Goal: Transaction & Acquisition: Purchase product/service

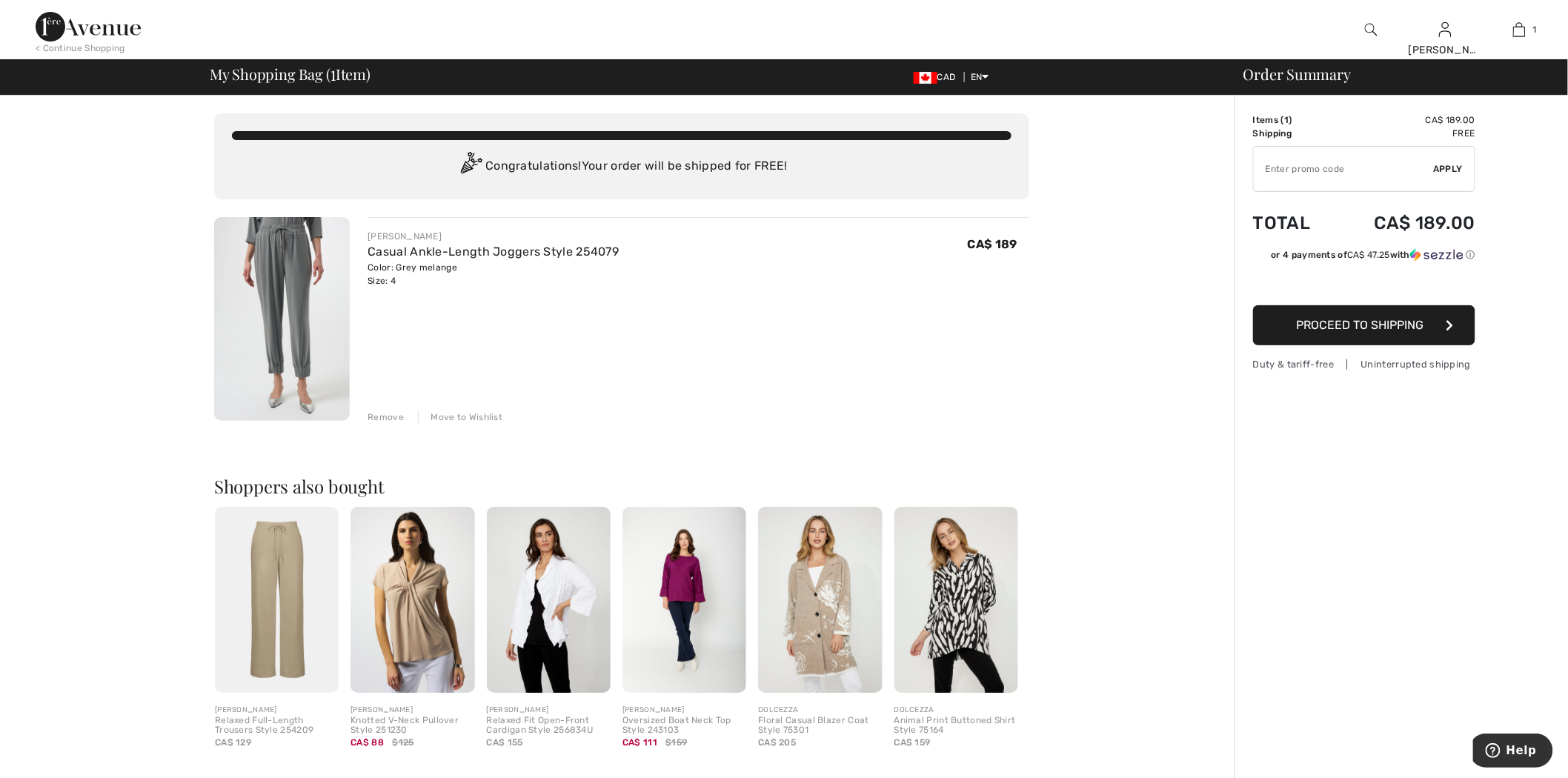
click at [384, 416] on div "Remove" at bounding box center [386, 417] width 36 height 14
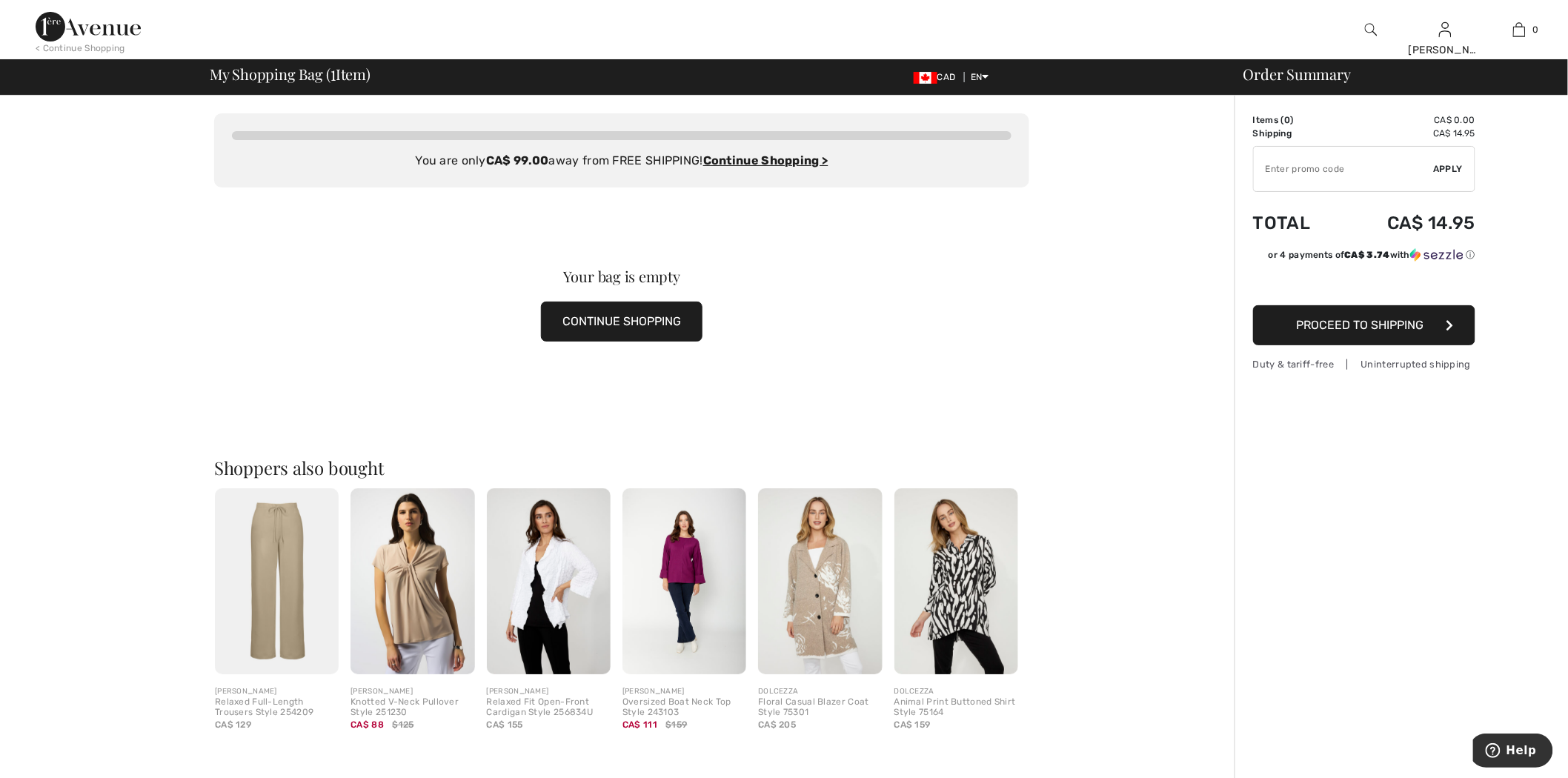
click at [104, 34] on img at bounding box center [88, 27] width 106 height 30
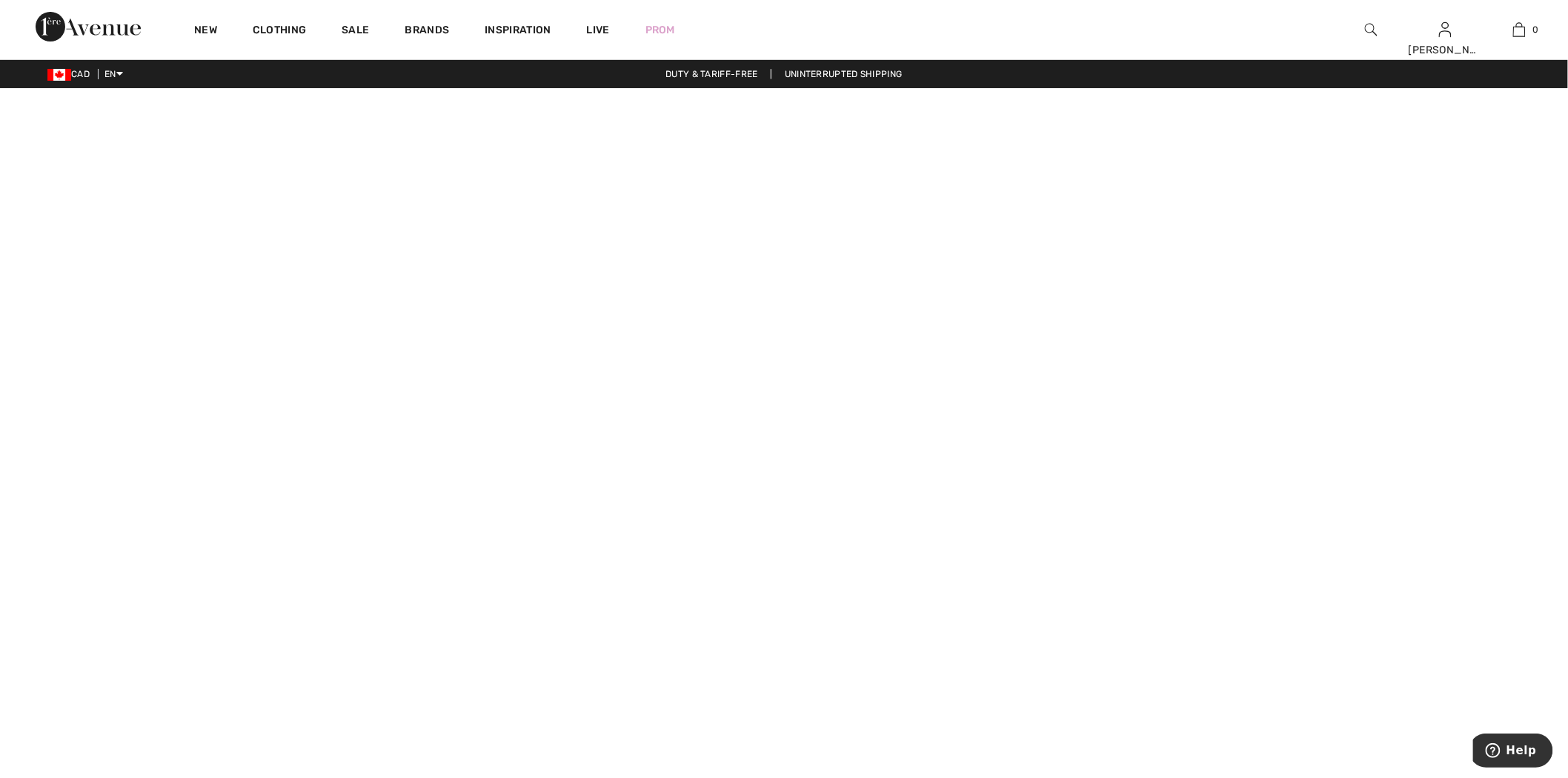
click at [1380, 37] on div at bounding box center [1371, 30] width 74 height 59
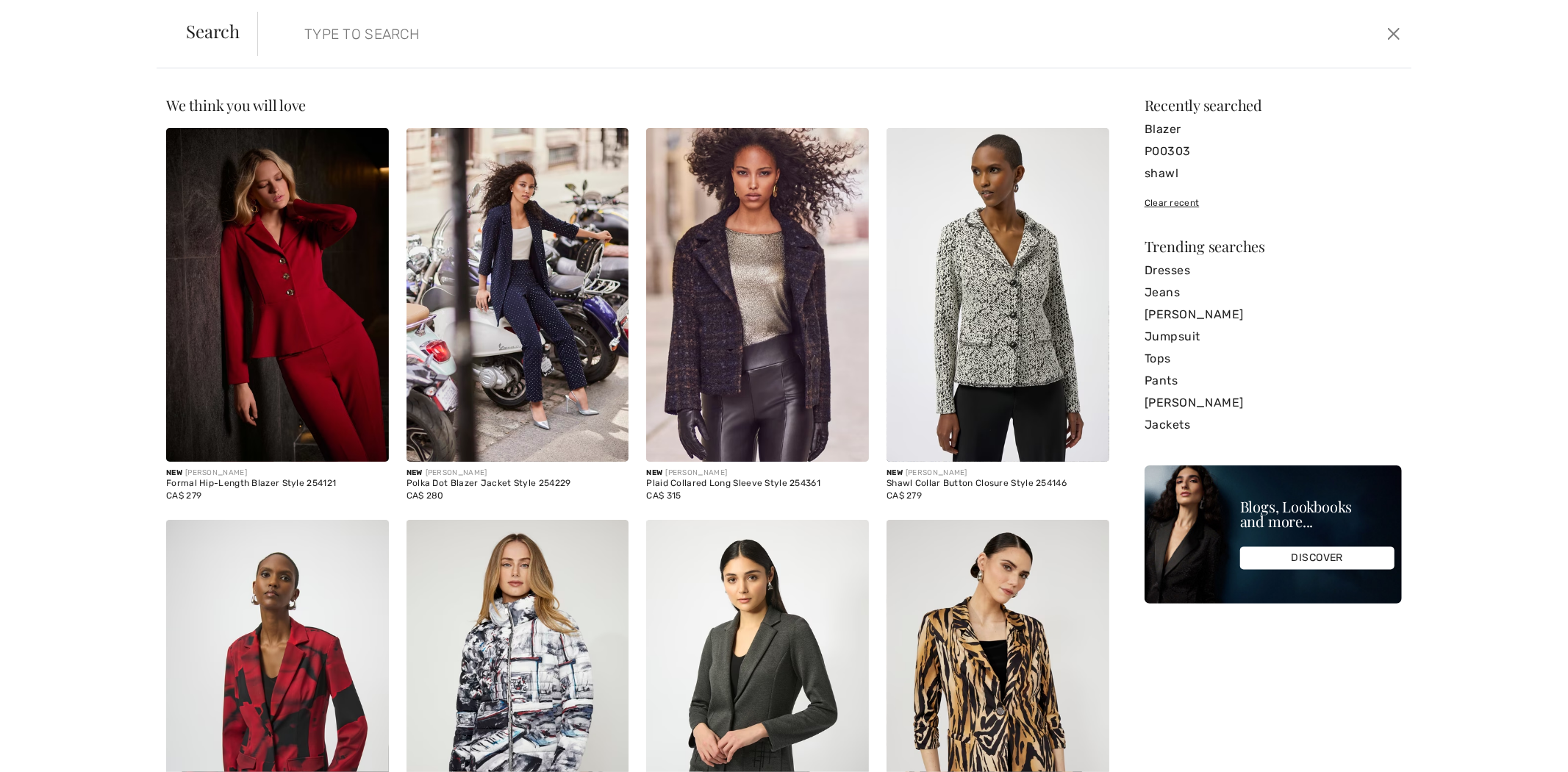
paste input "251086"
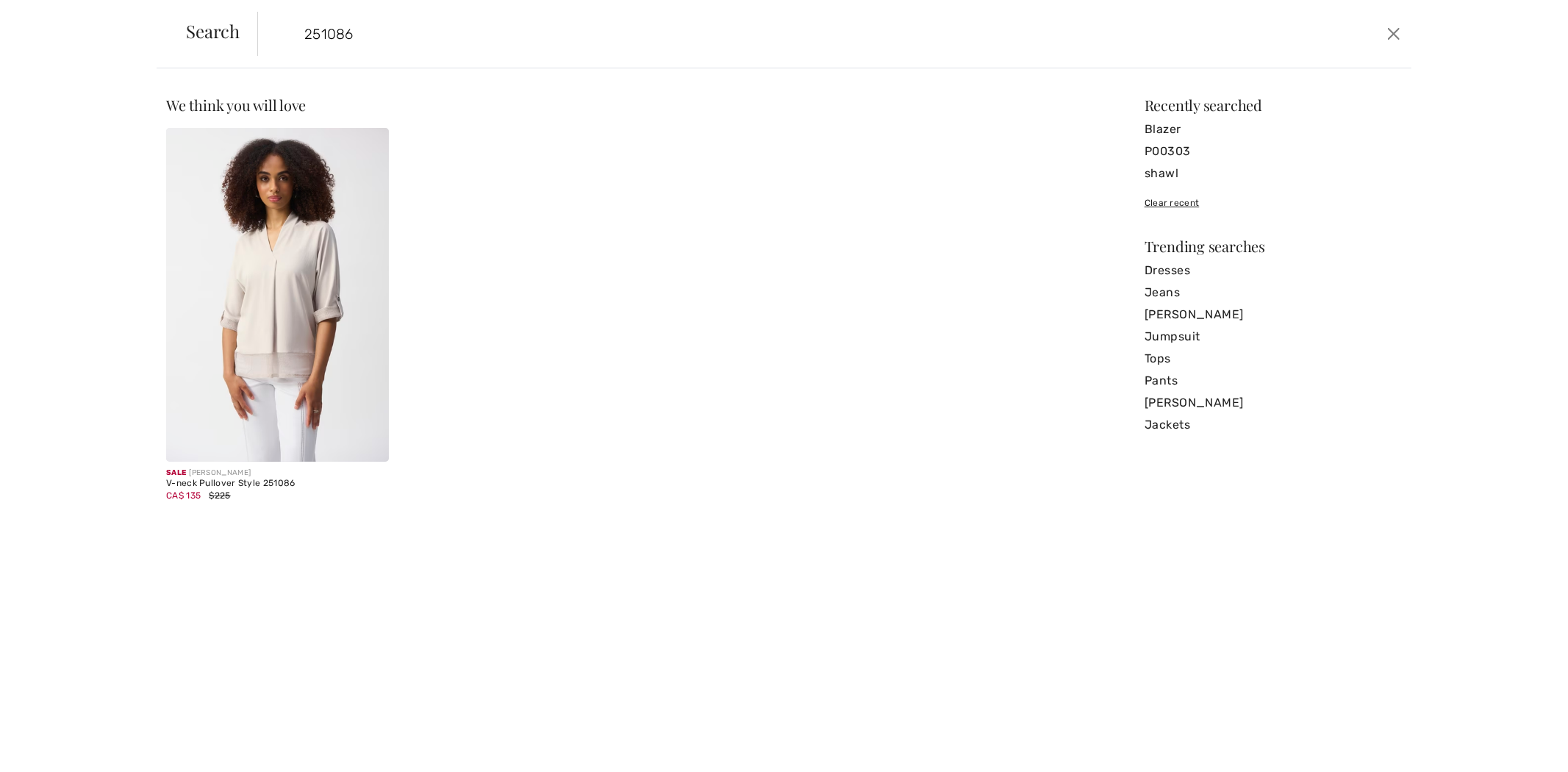
type input "251086"
click at [310, 262] on img at bounding box center [278, 295] width 223 height 334
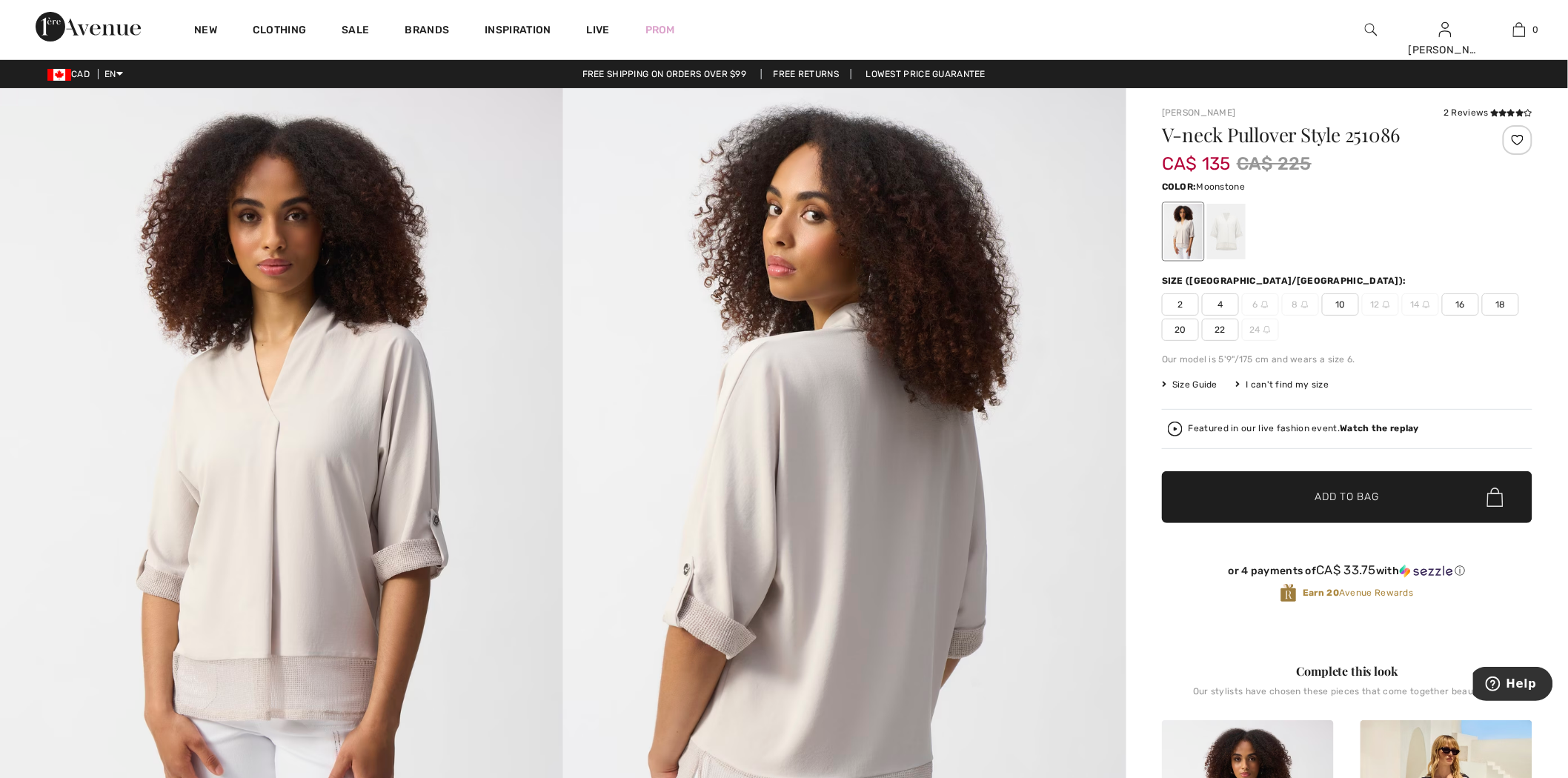
click at [1221, 308] on span "4" at bounding box center [1221, 305] width 37 height 23
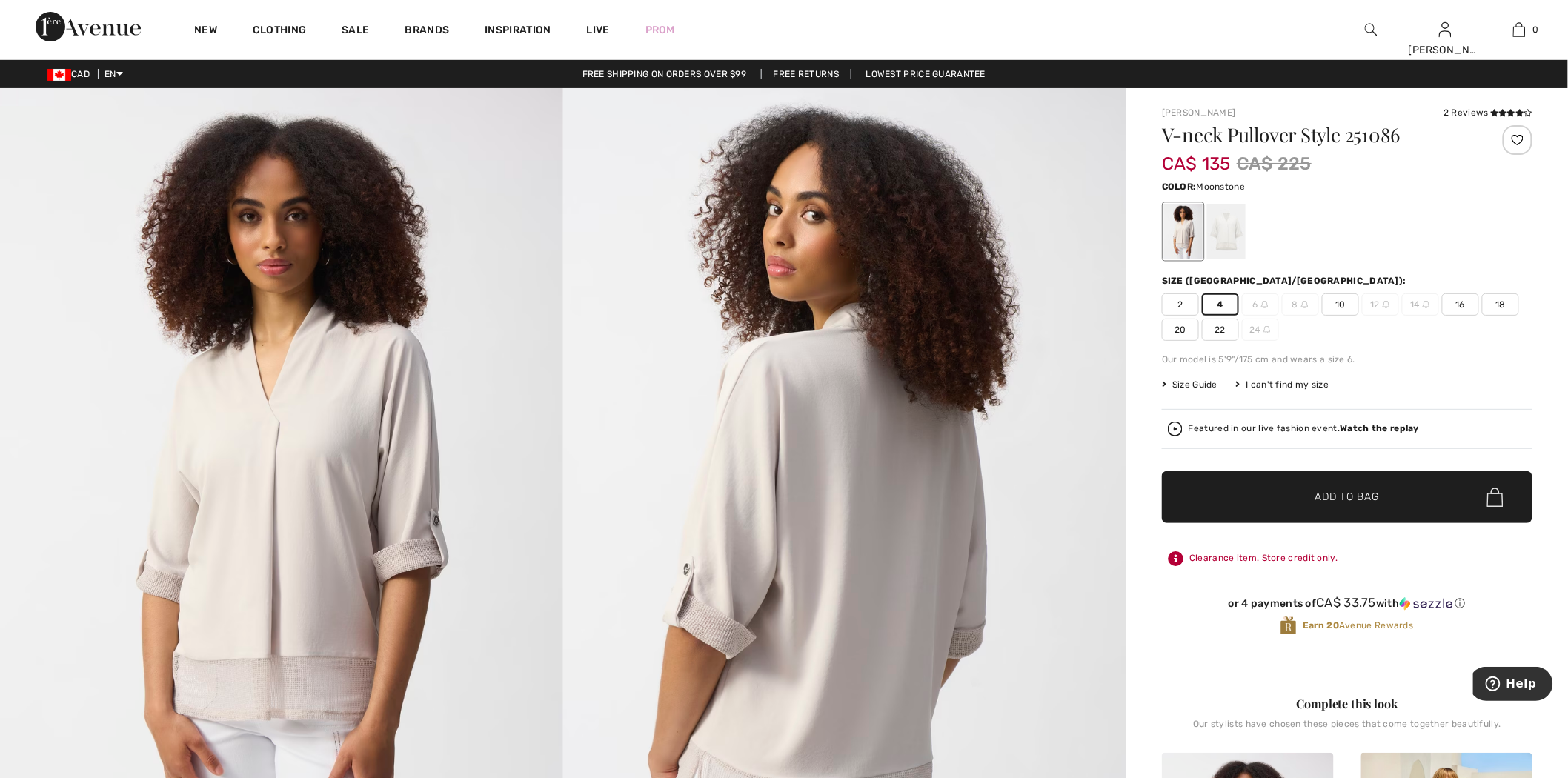
click at [1327, 499] on span "Add to Bag" at bounding box center [1347, 498] width 64 height 16
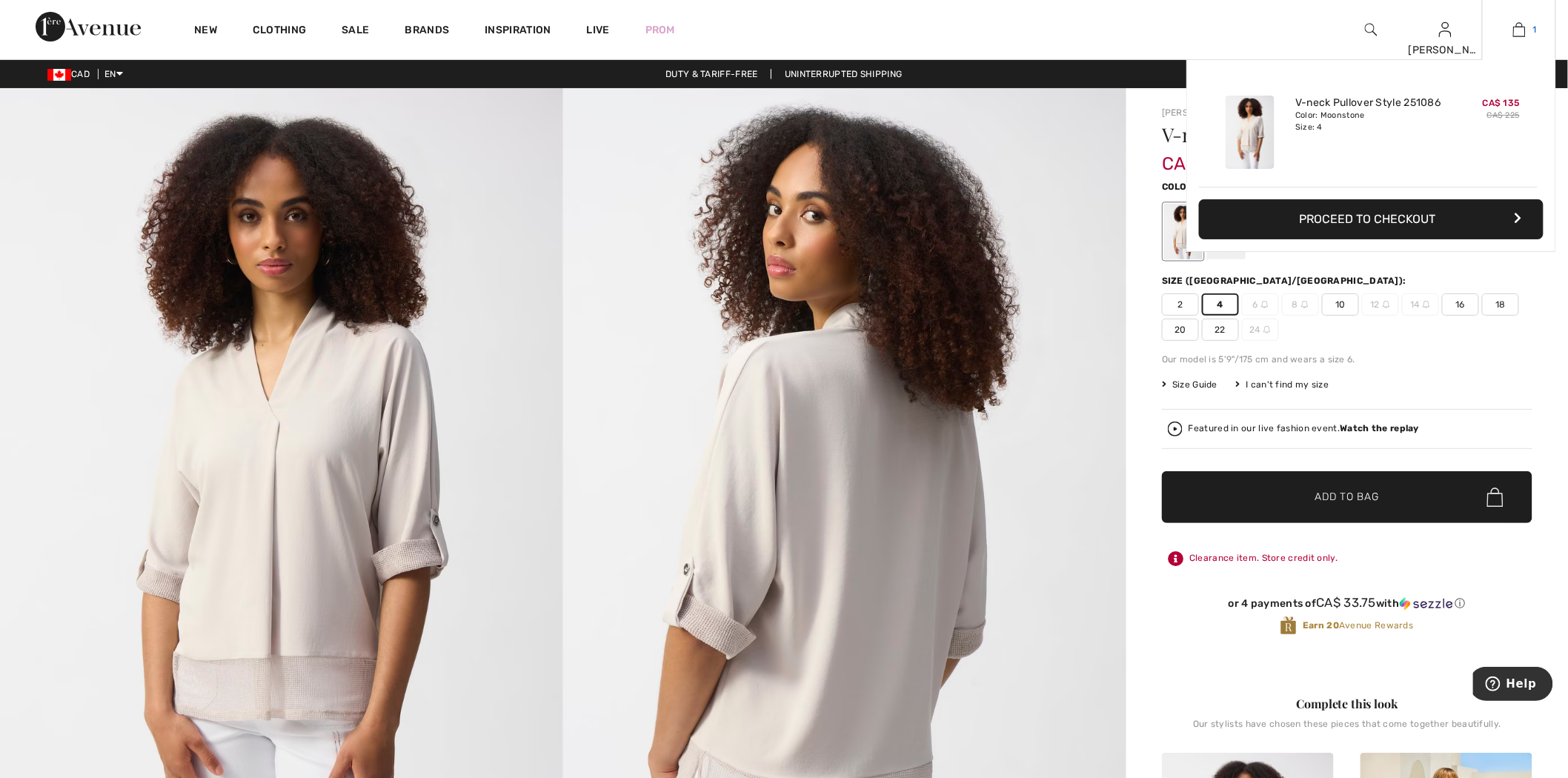
click at [1514, 35] on img at bounding box center [1520, 30] width 13 height 18
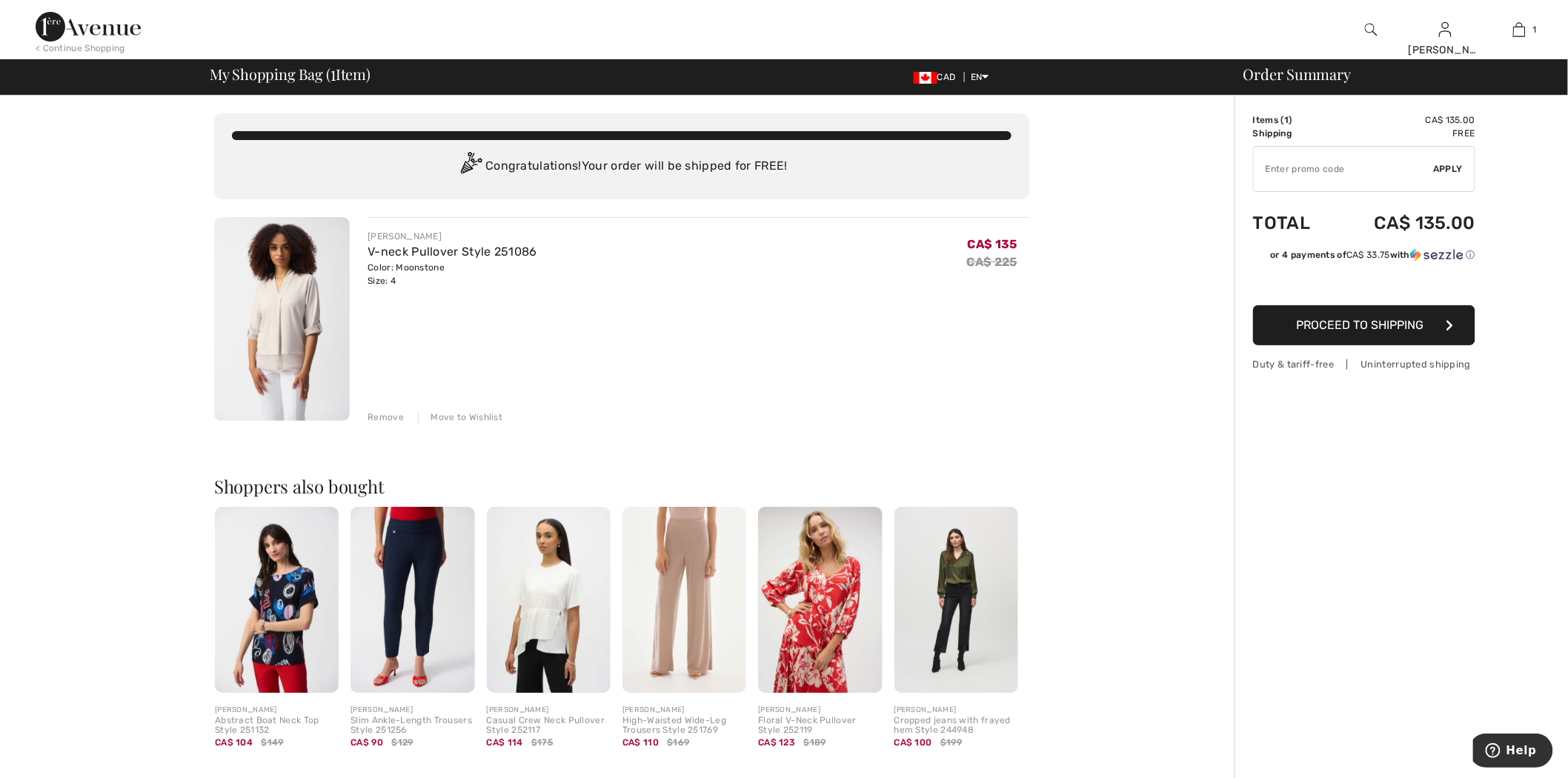
drag, startPoint x: 1313, startPoint y: 167, endPoint x: 1332, endPoint y: 175, distance: 20.6
click at [1313, 167] on input "TEXT" at bounding box center [1344, 169] width 180 height 44
type input "FREEEXPRESS"
click at [1448, 163] on span "Apply" at bounding box center [1449, 170] width 30 height 14
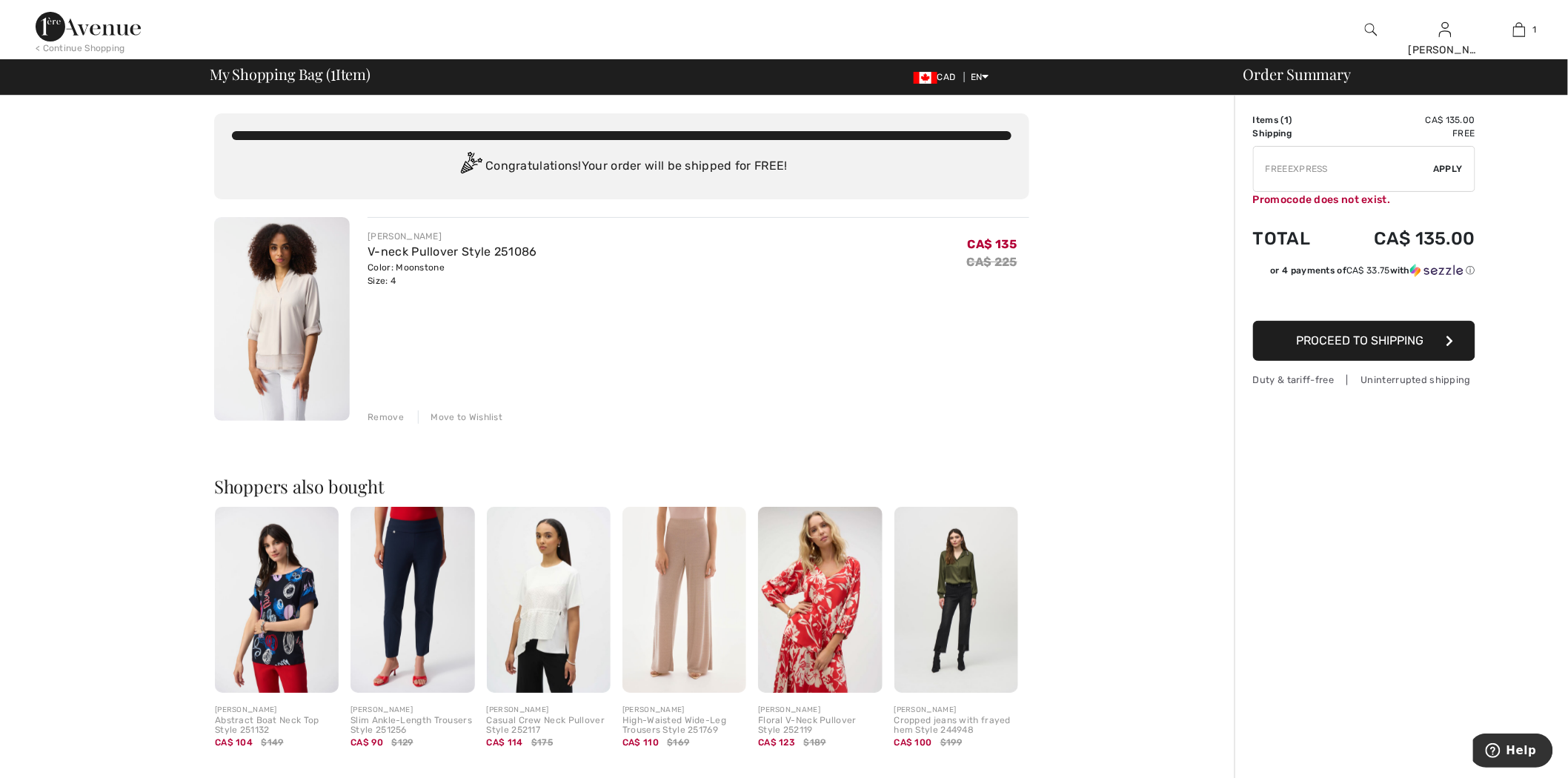
click at [1343, 163] on input "TEXT" at bounding box center [1344, 169] width 180 height 44
click at [1542, 243] on div "Order Summary Details Items ( 1 ) CA$ 135.00 Promo code CA$ 0.00 Shipping Free …" at bounding box center [1401, 569] width 333 height 947
click at [384, 416] on div "Remove" at bounding box center [386, 417] width 36 height 14
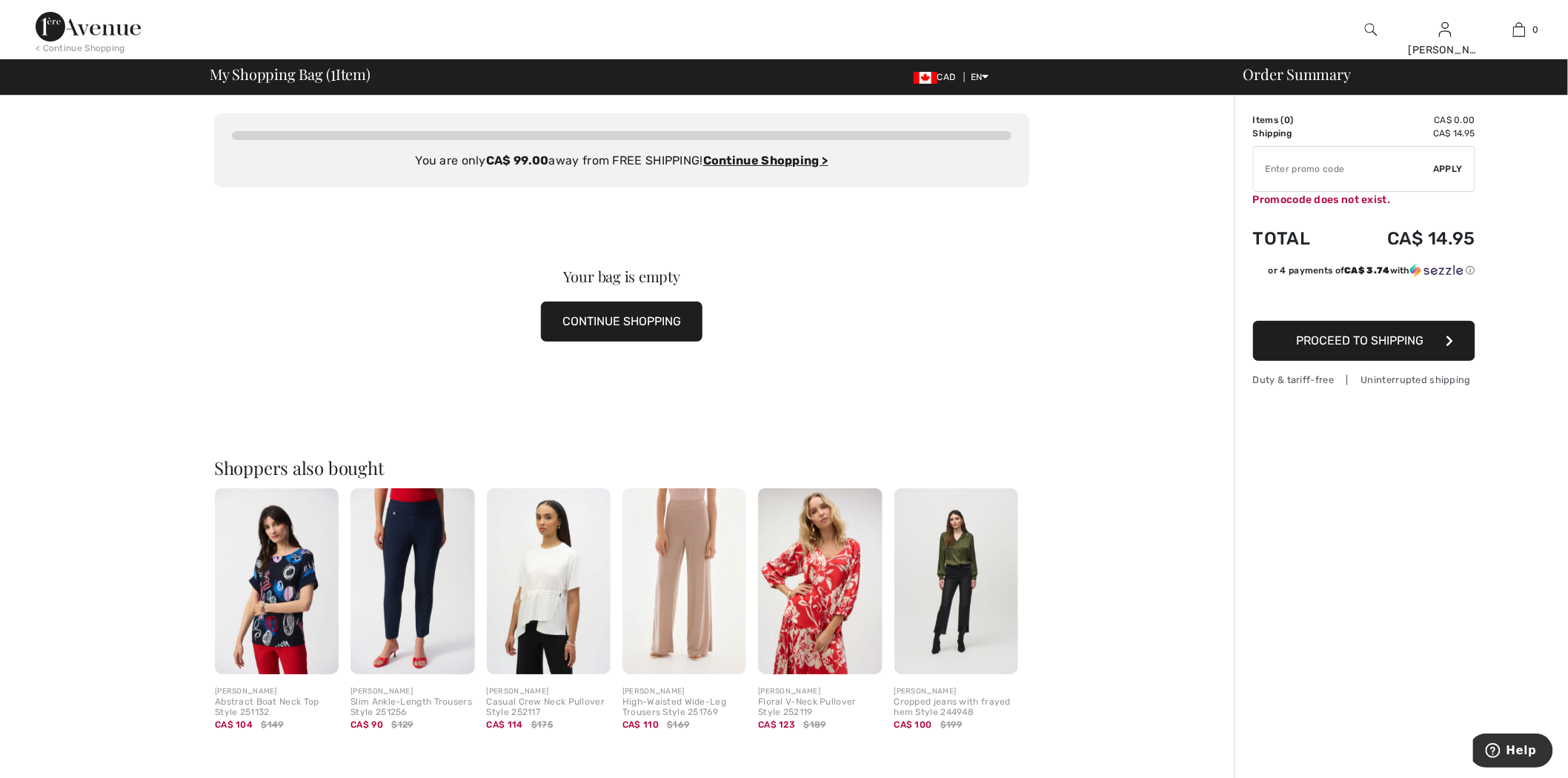
click at [1367, 34] on img at bounding box center [1371, 30] width 13 height 18
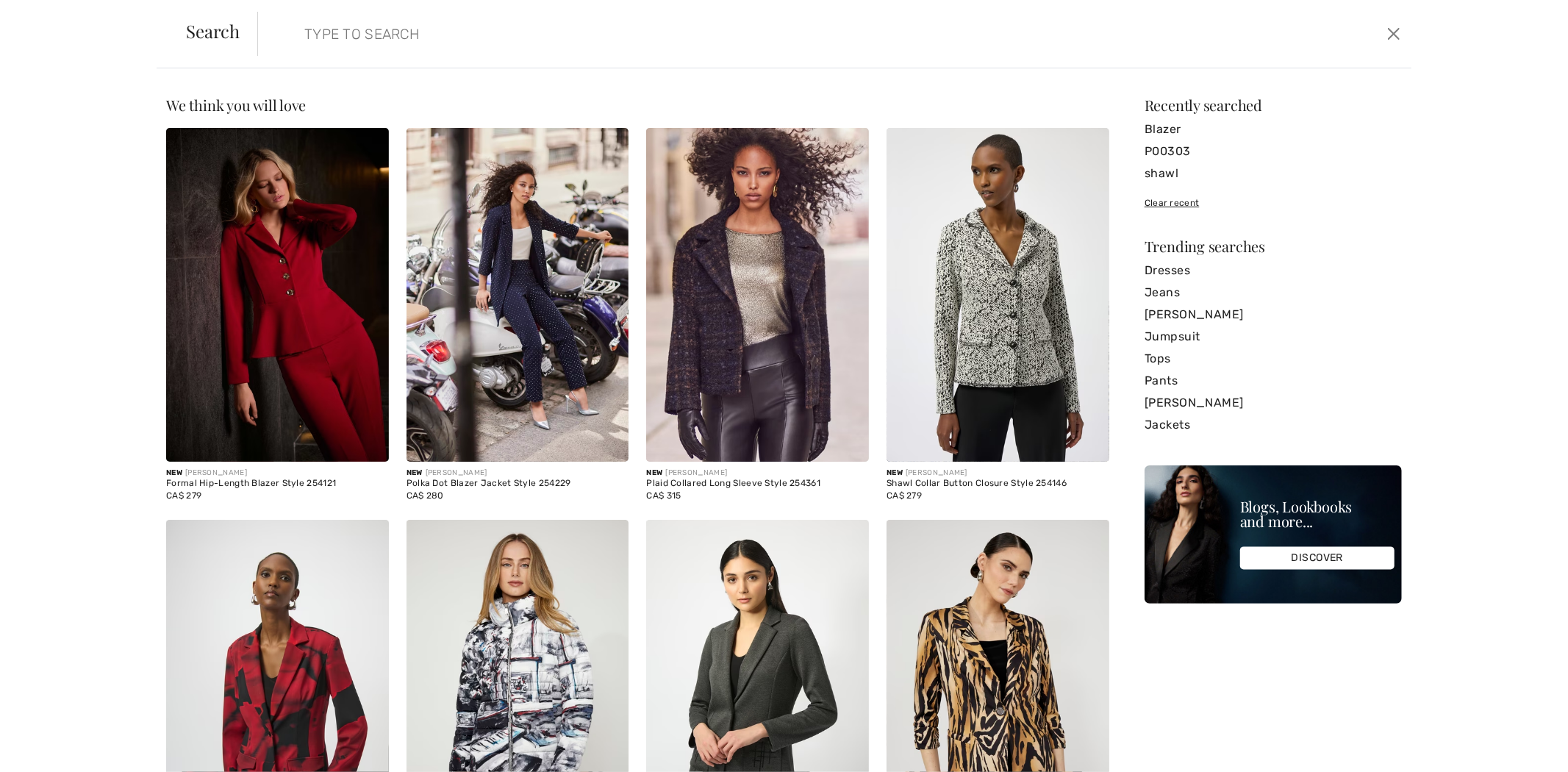
paste input "254976"
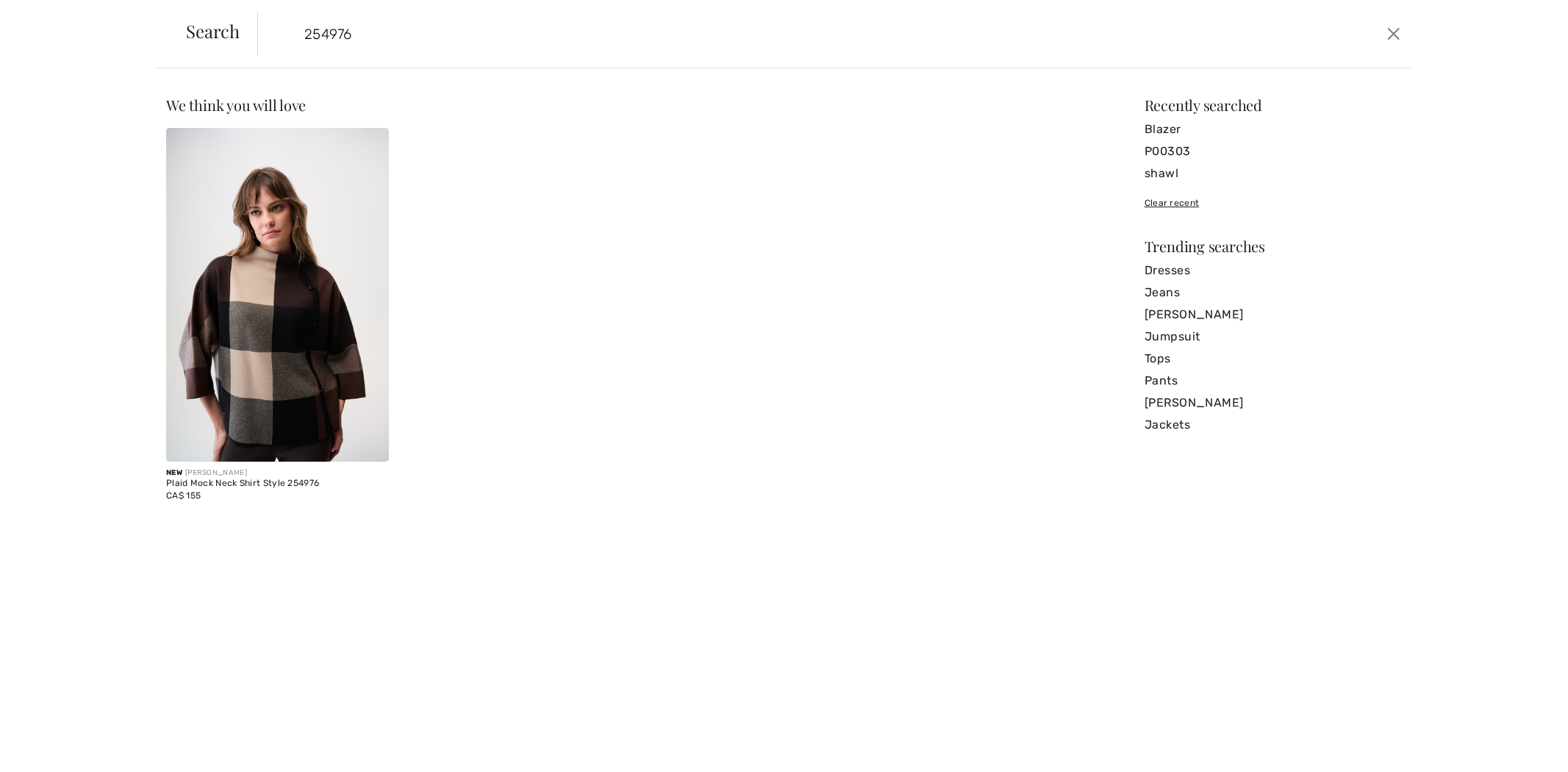
type input "254976"
click at [265, 309] on img at bounding box center [278, 295] width 223 height 334
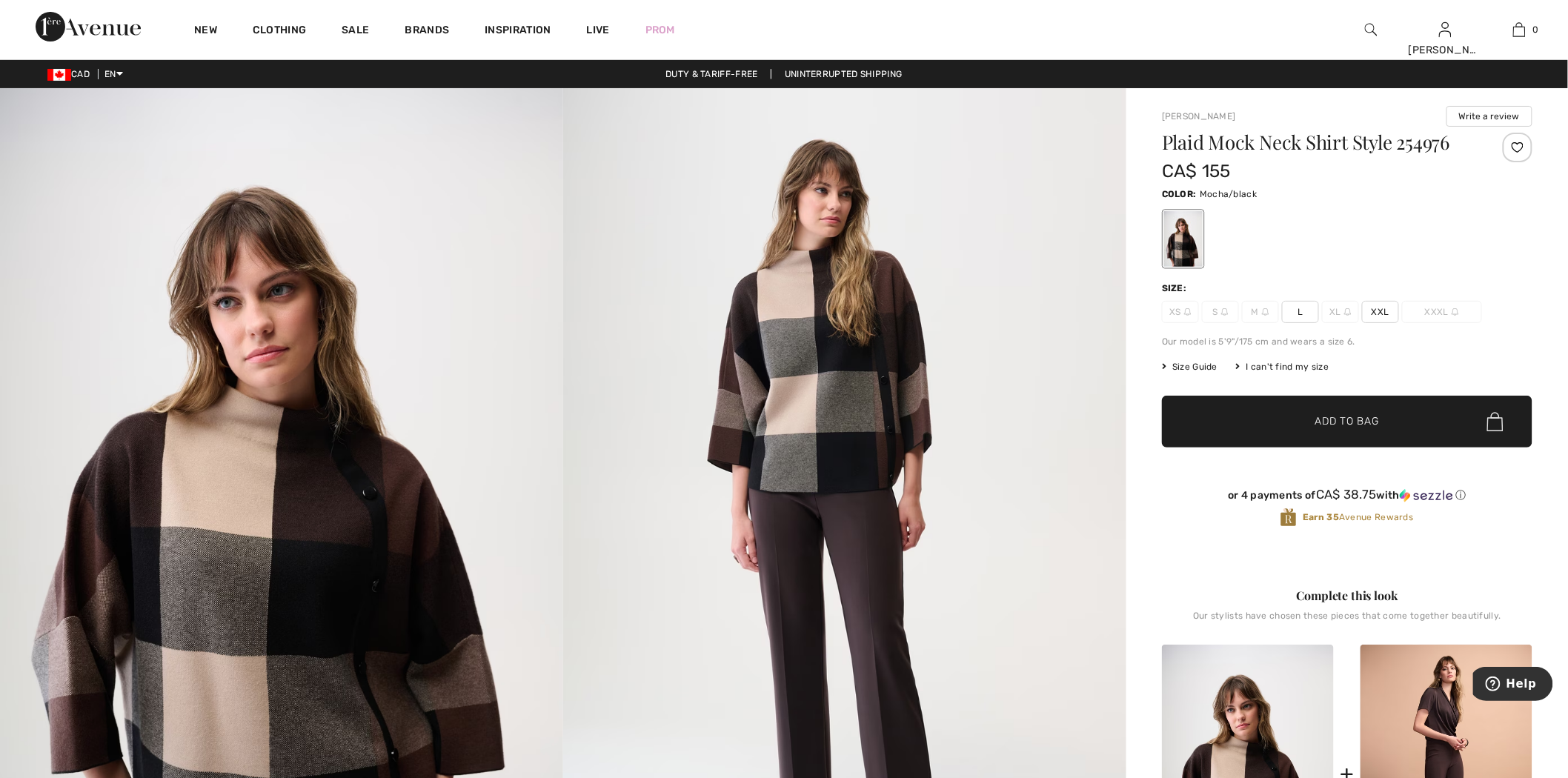
click at [1418, 148] on h1 "Plaid Mock Neck Shirt Style 254976" at bounding box center [1316, 143] width 309 height 20
copy h1 "254976"
click at [430, 37] on div "Brands" at bounding box center [427, 30] width 80 height 59
click at [428, 29] on link "Brands" at bounding box center [427, 32] width 44 height 16
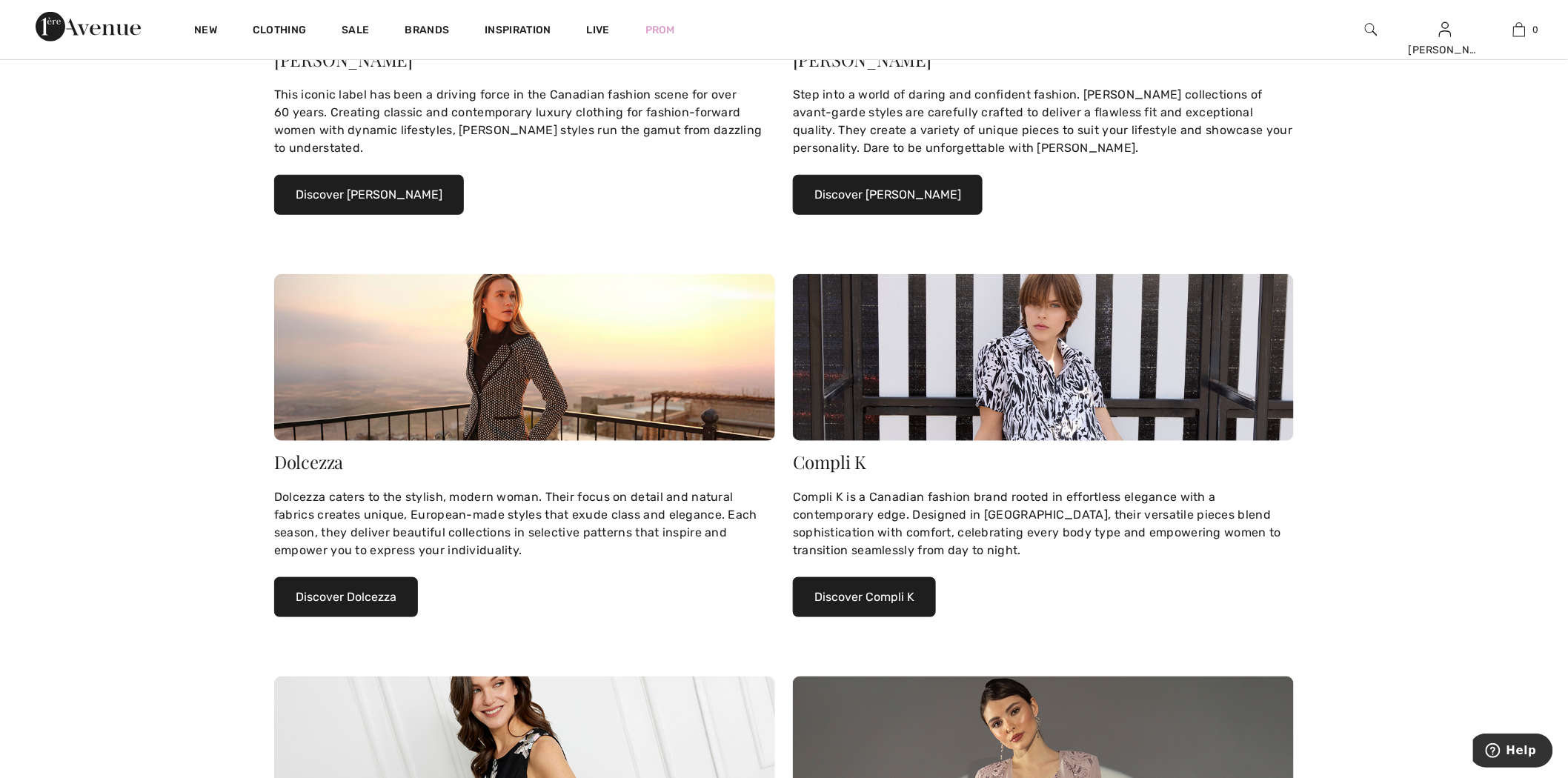
scroll to position [411, 0]
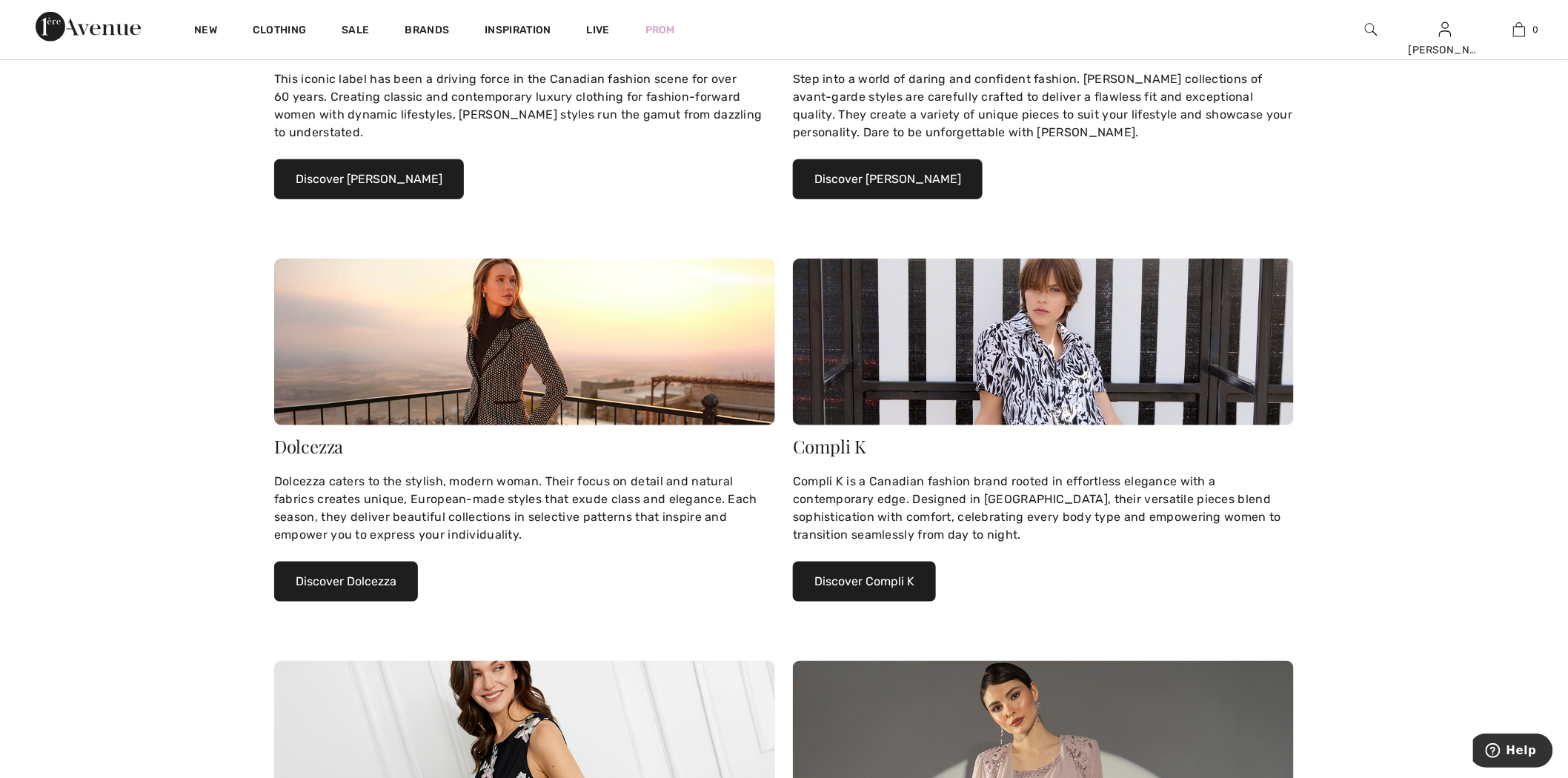
click at [893, 581] on button "Discover Compli K" at bounding box center [864, 582] width 143 height 40
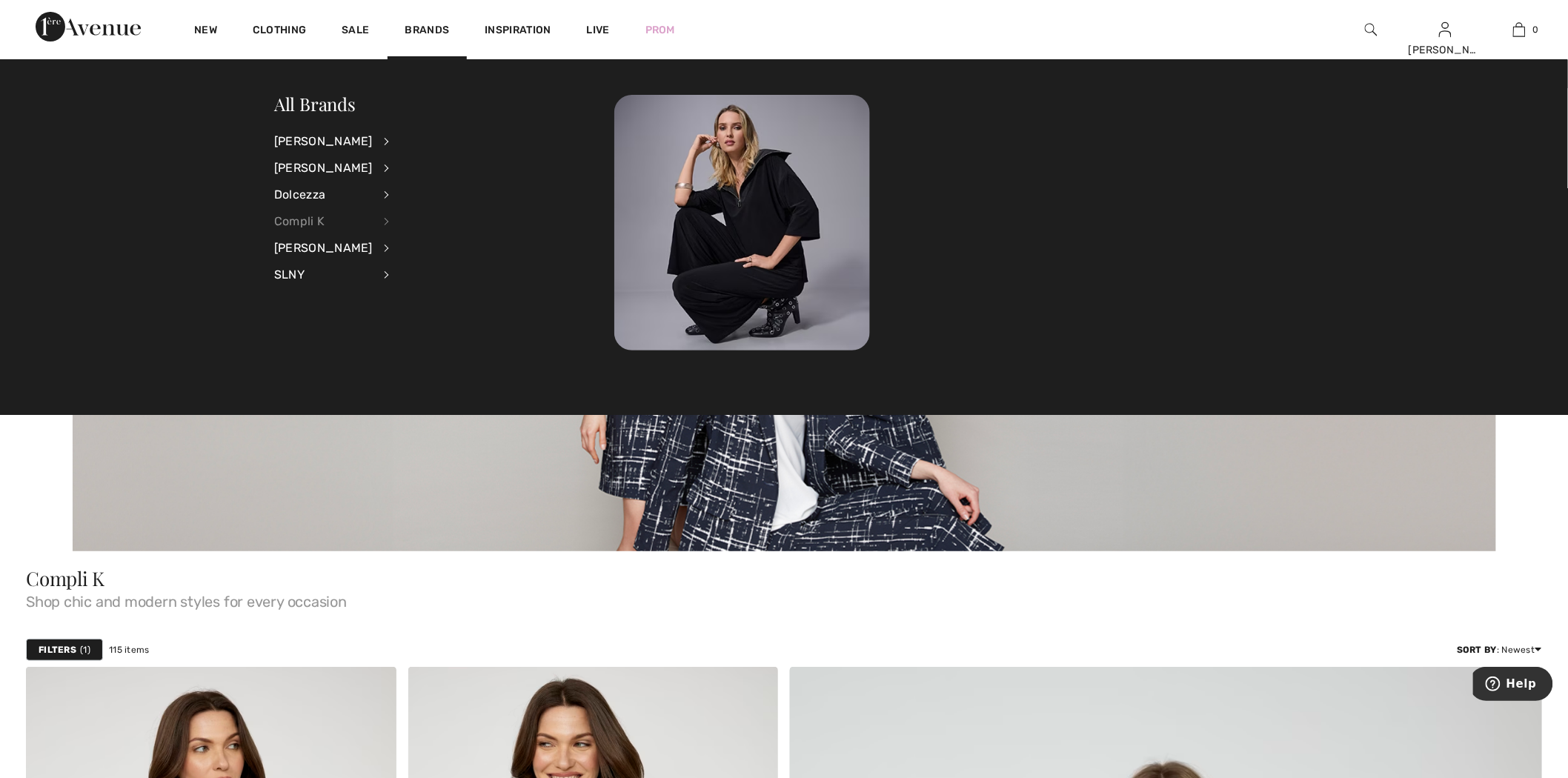
click at [319, 220] on div "Compli K" at bounding box center [323, 221] width 99 height 27
click at [413, 209] on link "Pants" at bounding box center [465, 213] width 114 height 25
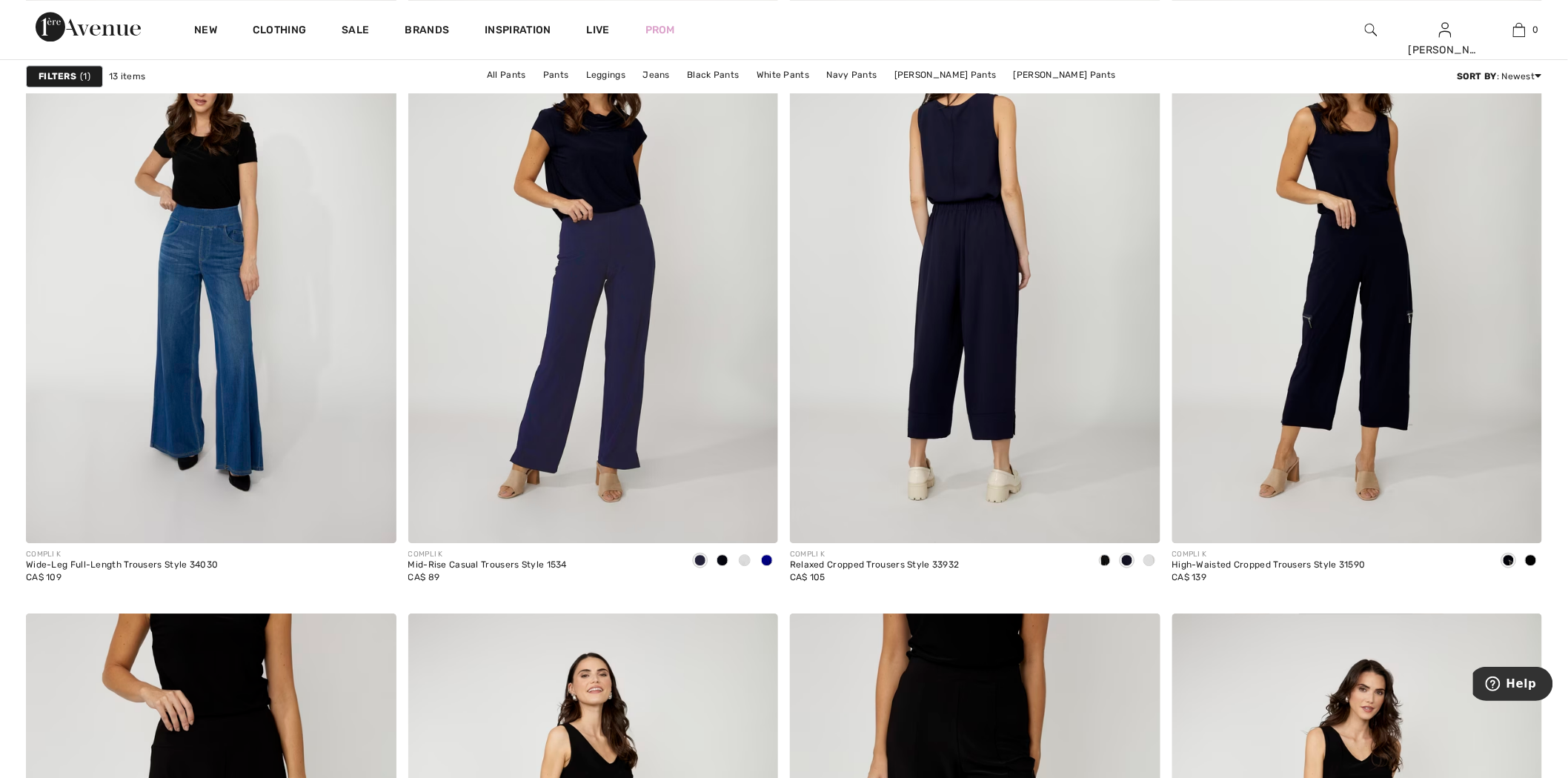
scroll to position [2058, 0]
